Goal: Transaction & Acquisition: Purchase product/service

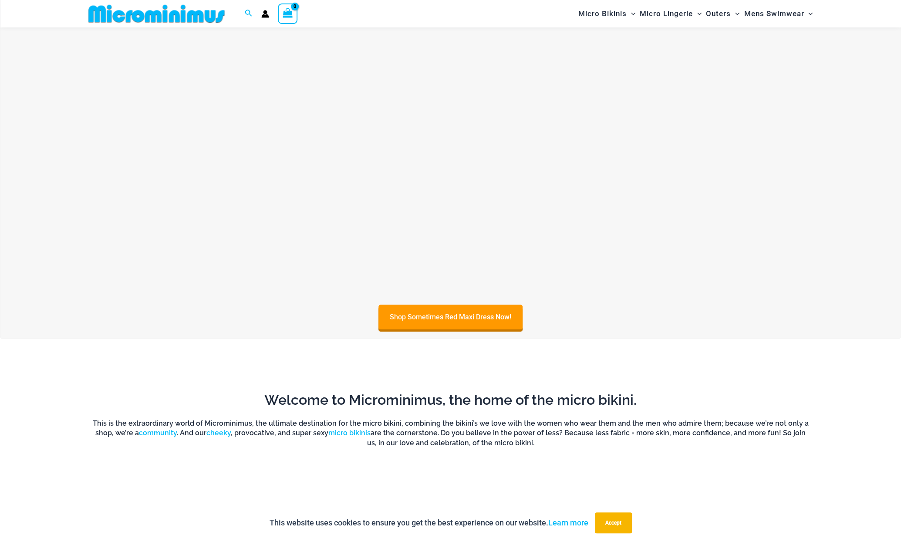
scroll to position [559, 0]
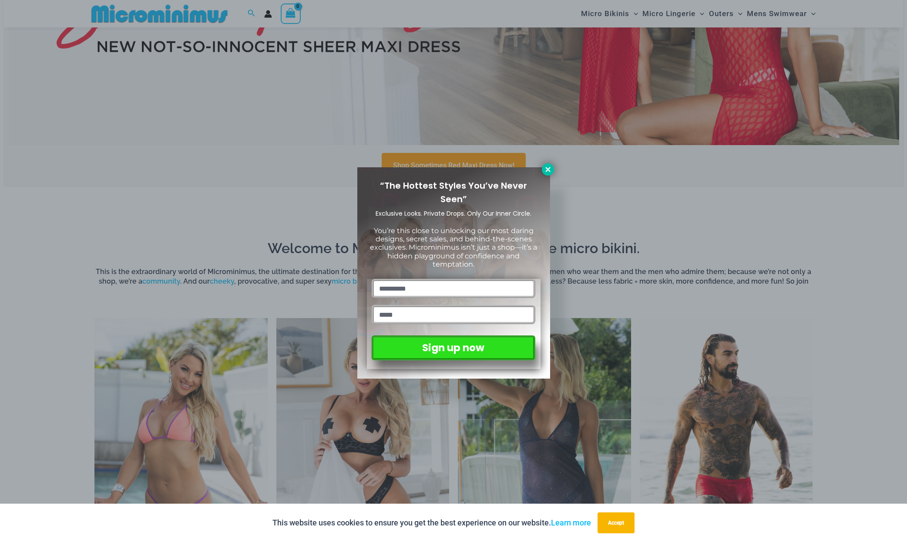
click at [548, 170] on icon at bounding box center [548, 169] width 8 height 8
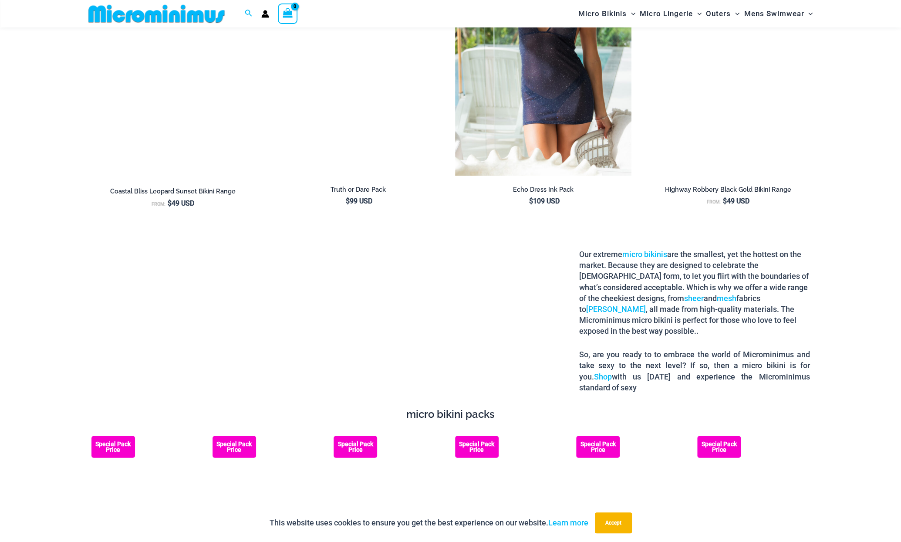
scroll to position [1517, 0]
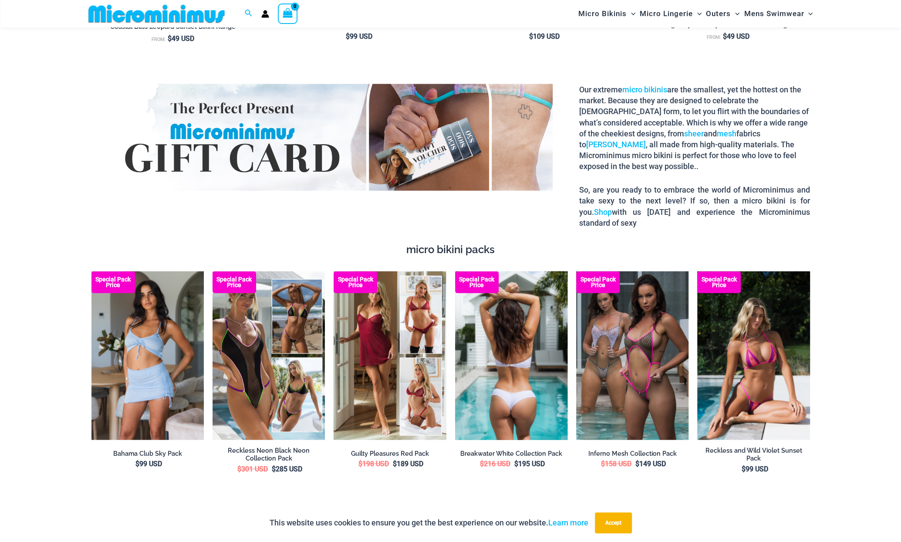
click at [510, 343] on img at bounding box center [511, 355] width 112 height 168
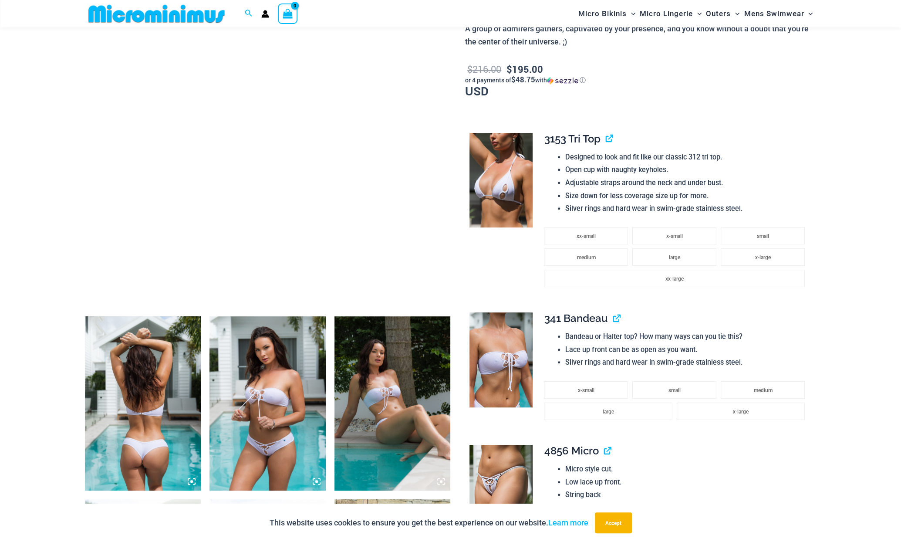
scroll to position [385, 0]
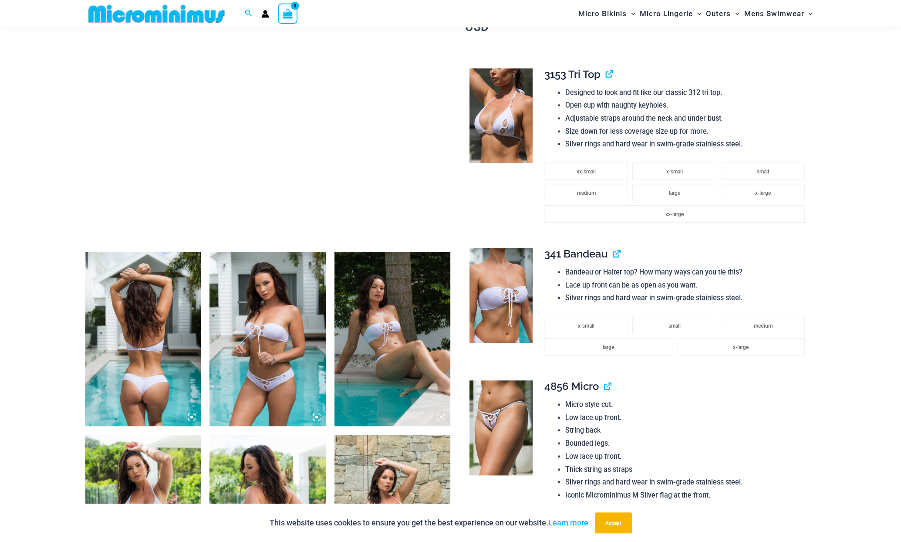
click at [486, 316] on img at bounding box center [500, 295] width 63 height 95
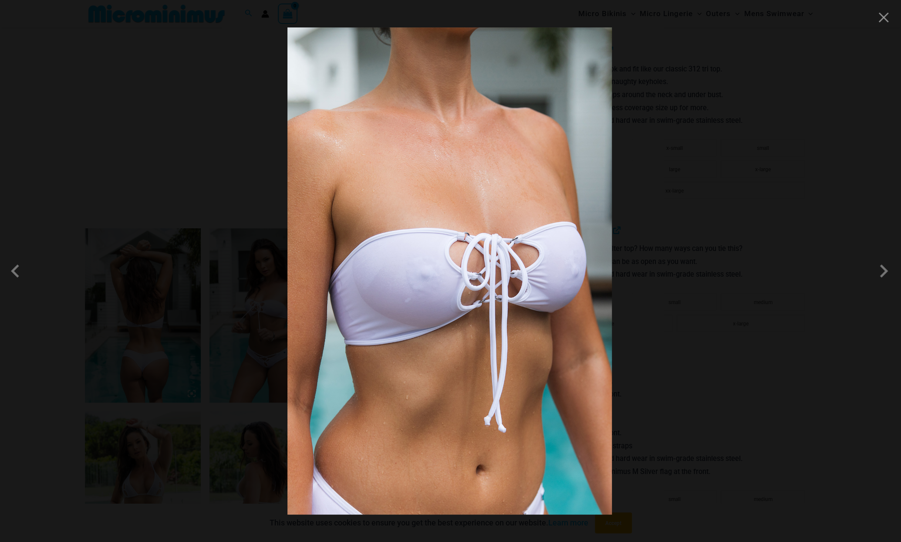
scroll to position [428, 0]
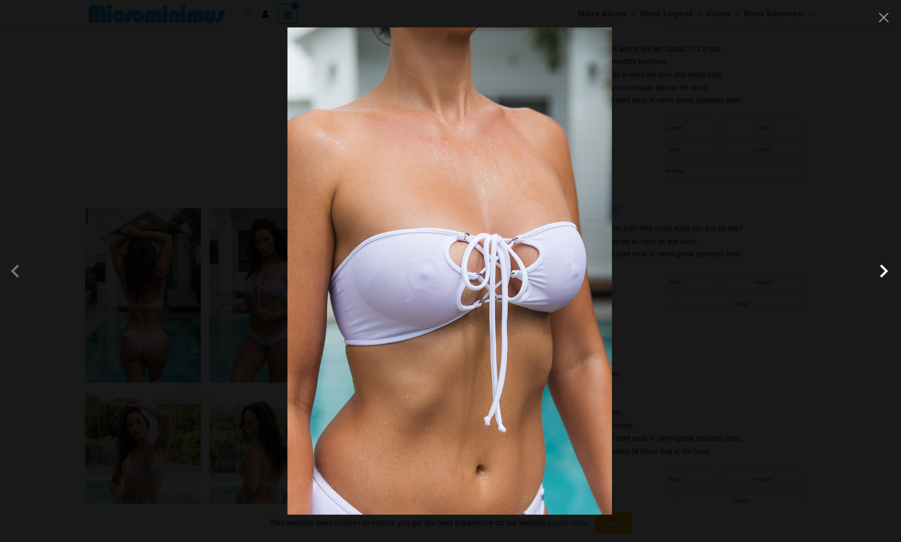
click at [874, 272] on span at bounding box center [883, 271] width 26 height 26
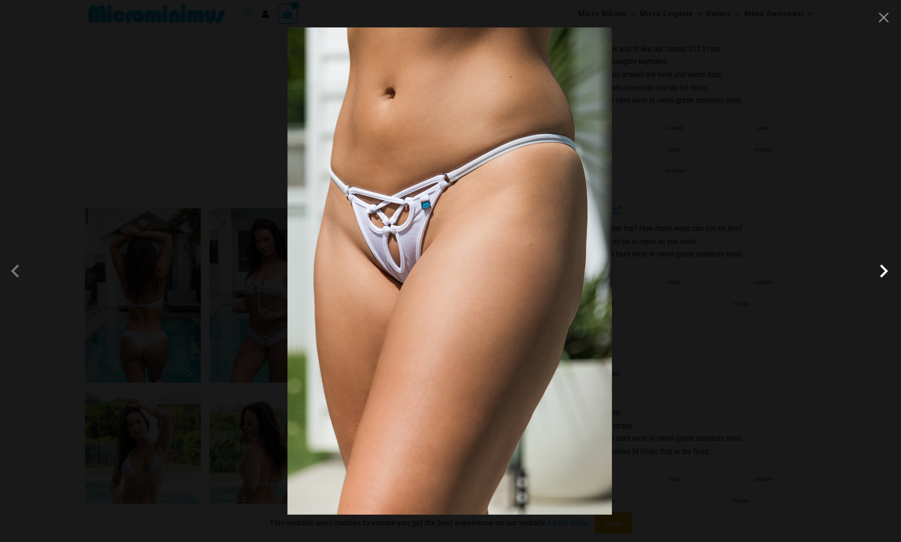
click at [879, 272] on span at bounding box center [883, 271] width 26 height 26
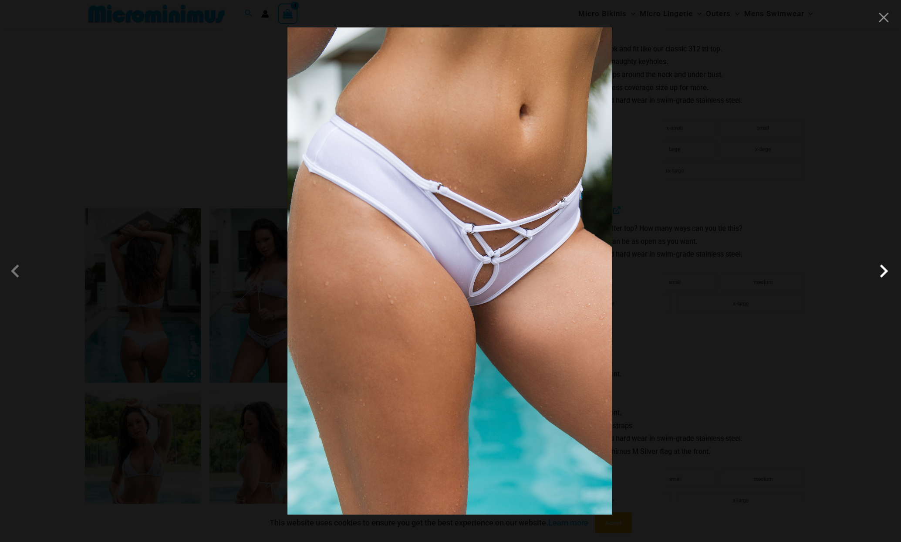
click at [879, 272] on span at bounding box center [883, 271] width 26 height 26
